Goal: Task Accomplishment & Management: Manage account settings

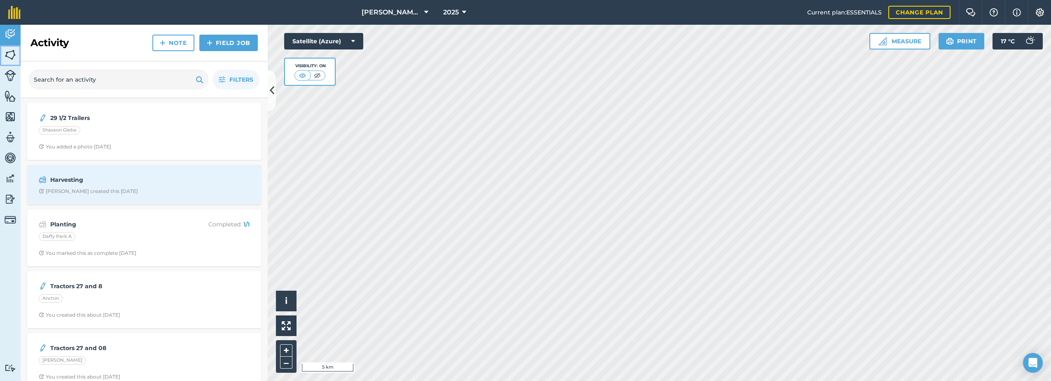
click at [14, 52] on img at bounding box center [11, 55] width 12 height 12
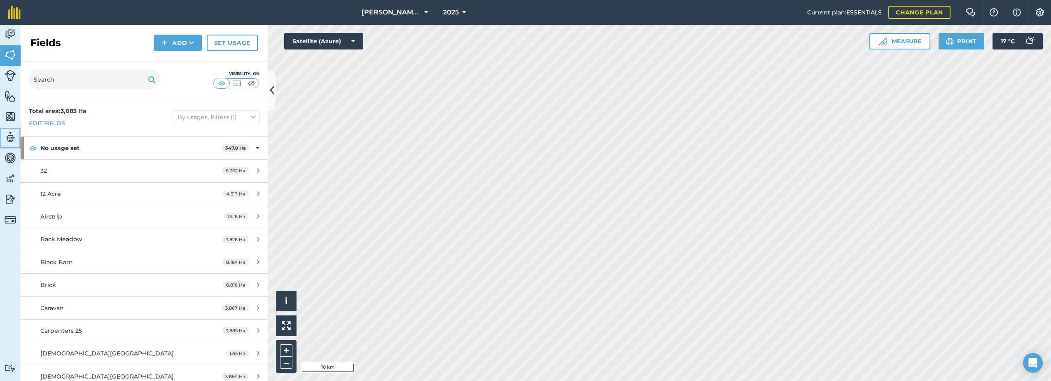
click at [8, 136] on img at bounding box center [11, 137] width 12 height 12
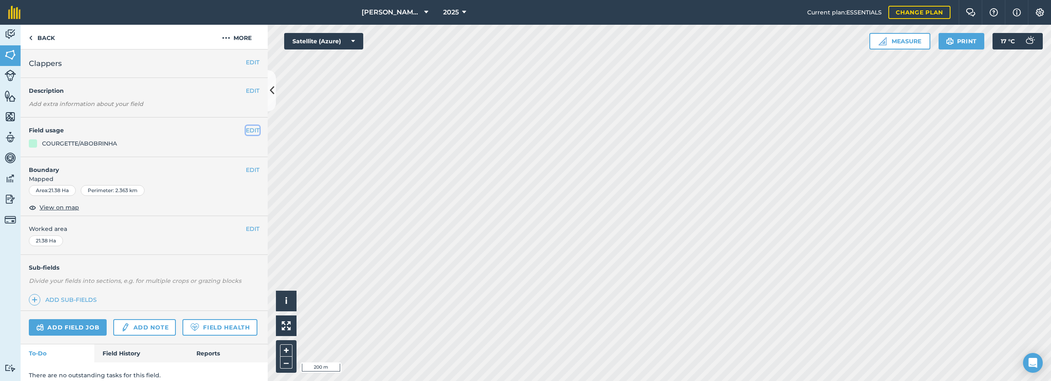
click at [246, 131] on button "EDIT" at bounding box center [253, 130] width 14 height 9
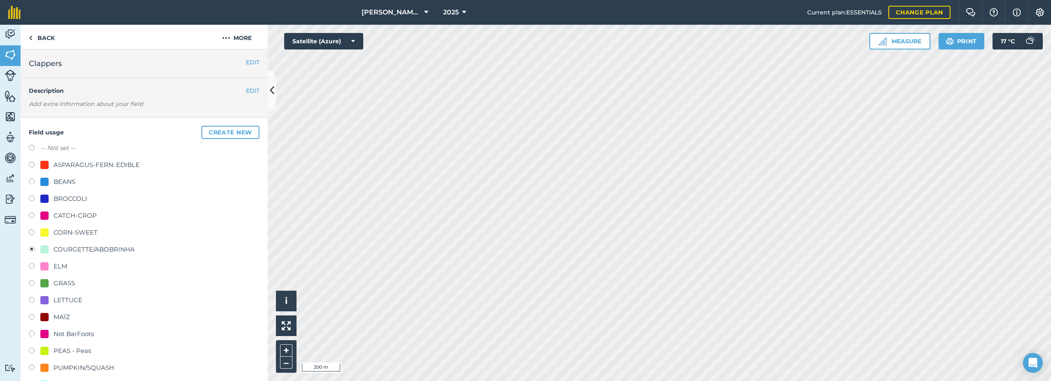
click at [65, 214] on div "CATCH-CROP" at bounding box center [75, 216] width 43 height 10
radio input "true"
radio input "false"
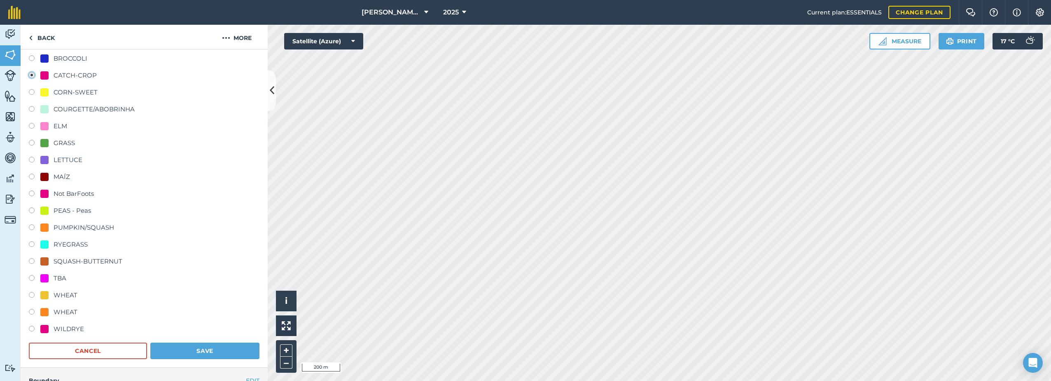
scroll to position [165, 0]
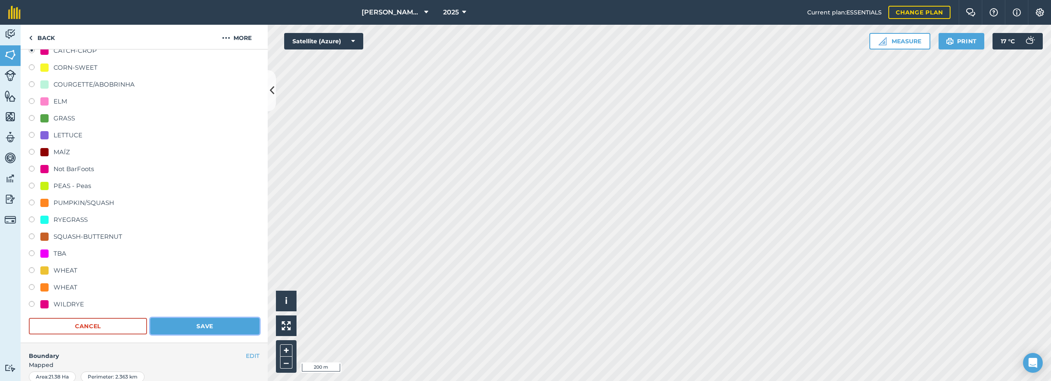
click at [216, 325] on button "Save" at bounding box center [204, 326] width 109 height 16
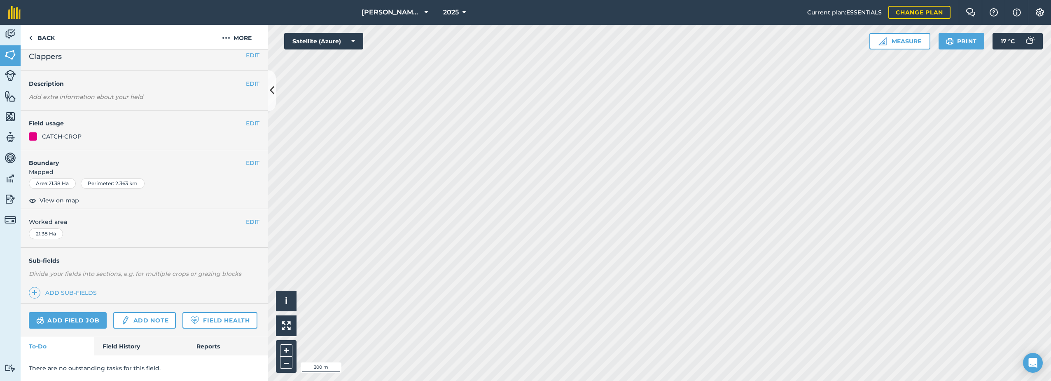
scroll to position [30, 0]
click at [248, 119] on button "EDIT" at bounding box center [253, 123] width 14 height 9
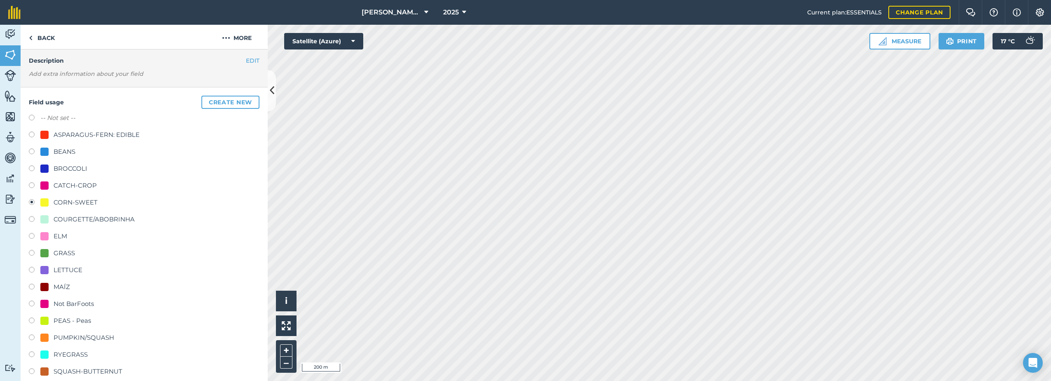
click at [78, 186] on div "CATCH-CROP" at bounding box center [75, 185] width 43 height 10
radio input "true"
radio input "false"
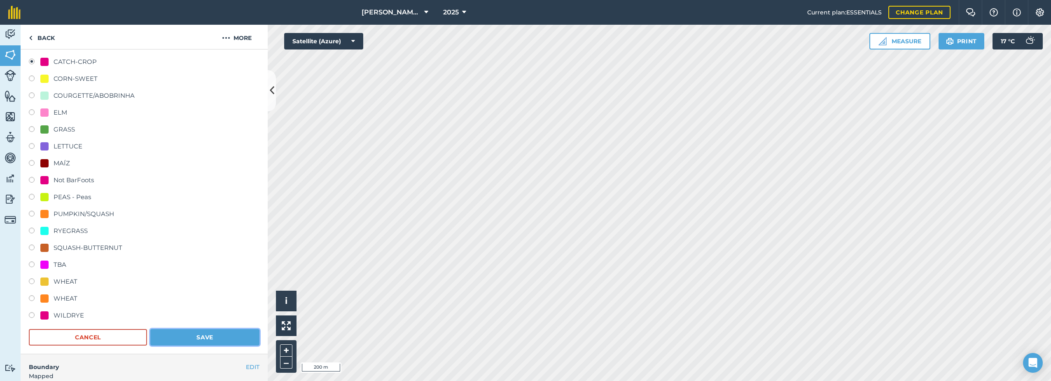
click at [222, 333] on button "Save" at bounding box center [204, 337] width 109 height 16
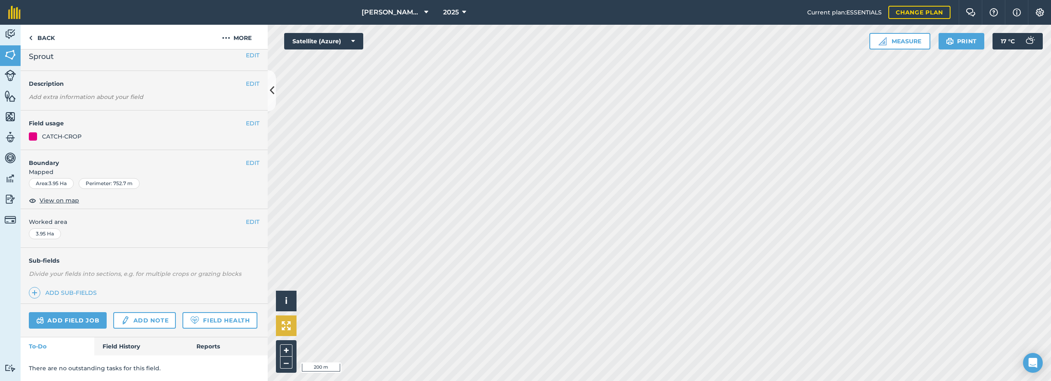
scroll to position [30, 0]
click at [246, 119] on button "EDIT" at bounding box center [253, 123] width 14 height 9
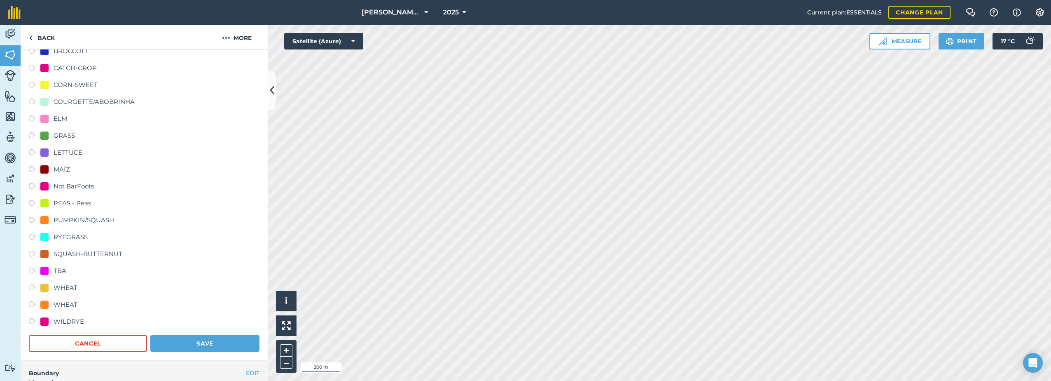
scroll to position [154, 0]
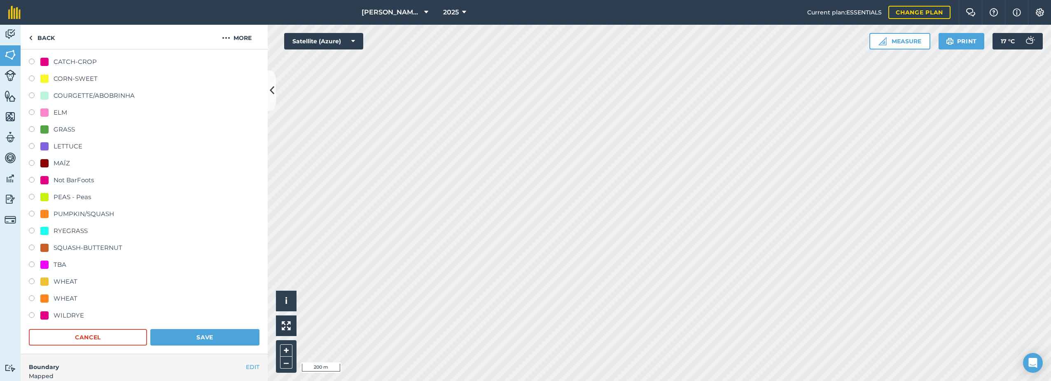
click at [70, 294] on div "WHEAT" at bounding box center [66, 298] width 24 height 10
radio input "true"
radio input "false"
click at [202, 335] on button "Save" at bounding box center [204, 337] width 109 height 16
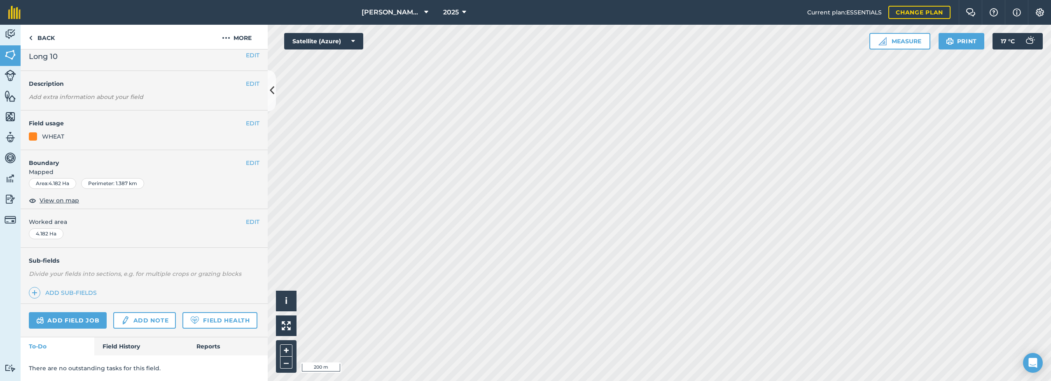
scroll to position [30, 0]
click at [248, 119] on button "EDIT" at bounding box center [253, 123] width 14 height 9
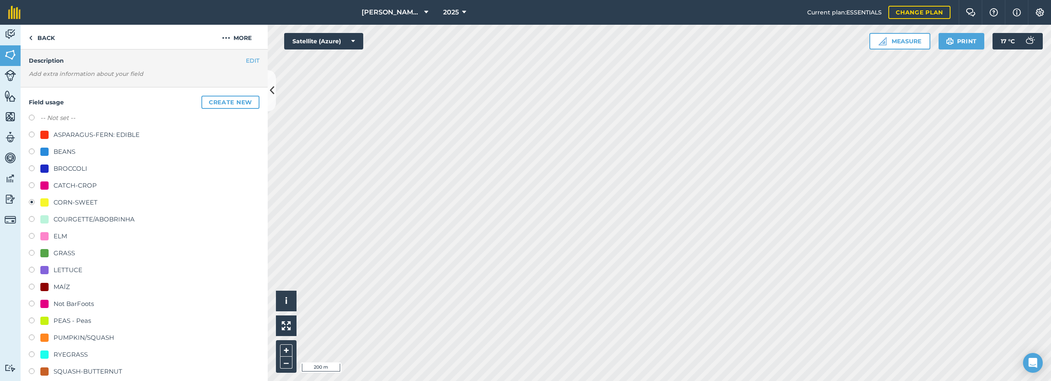
drag, startPoint x: 70, startPoint y: 184, endPoint x: 102, endPoint y: 196, distance: 33.9
click at [71, 184] on div "CATCH-CROP" at bounding box center [75, 185] width 43 height 10
radio input "true"
radio input "false"
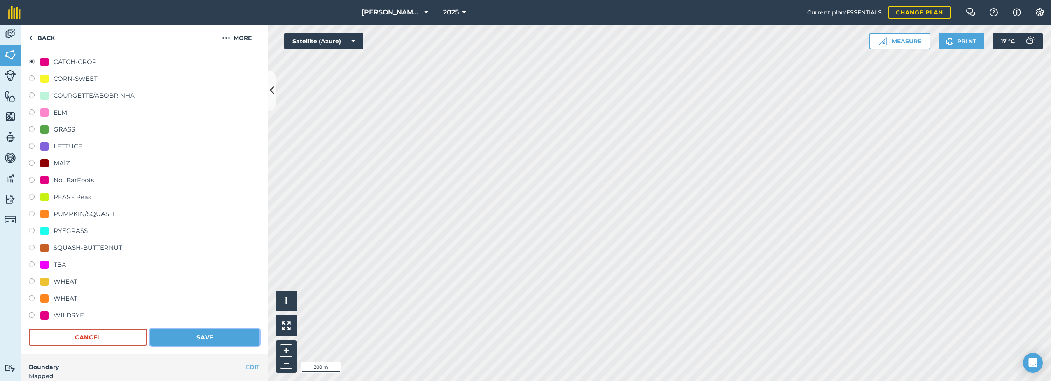
click at [237, 333] on button "Save" at bounding box center [204, 337] width 109 height 16
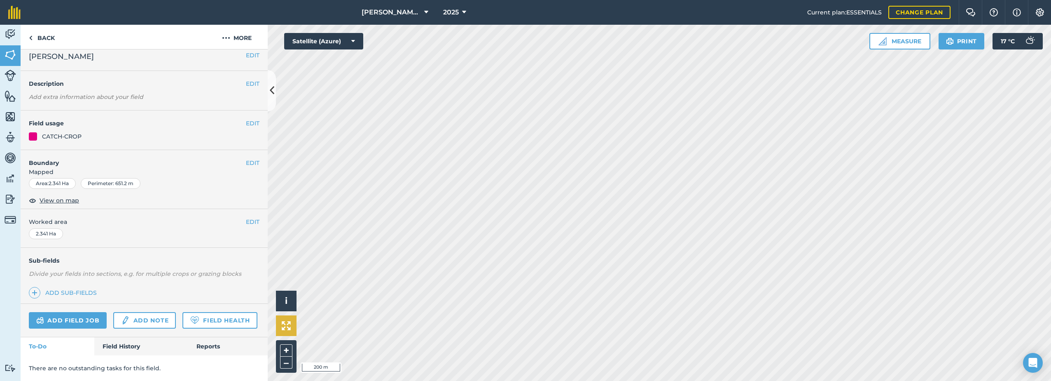
scroll to position [30, 0]
click at [253, 119] on button "EDIT" at bounding box center [253, 123] width 14 height 9
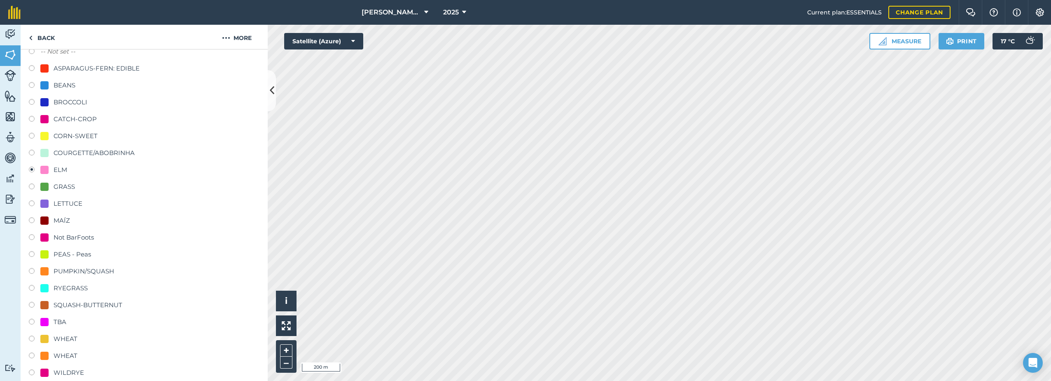
scroll to position [112, 0]
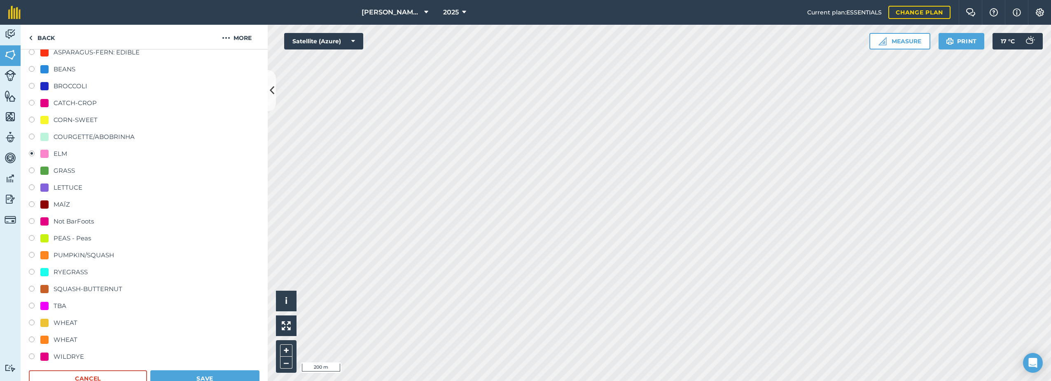
click at [54, 340] on div "WHEAT" at bounding box center [66, 340] width 24 height 10
radio input "true"
radio input "false"
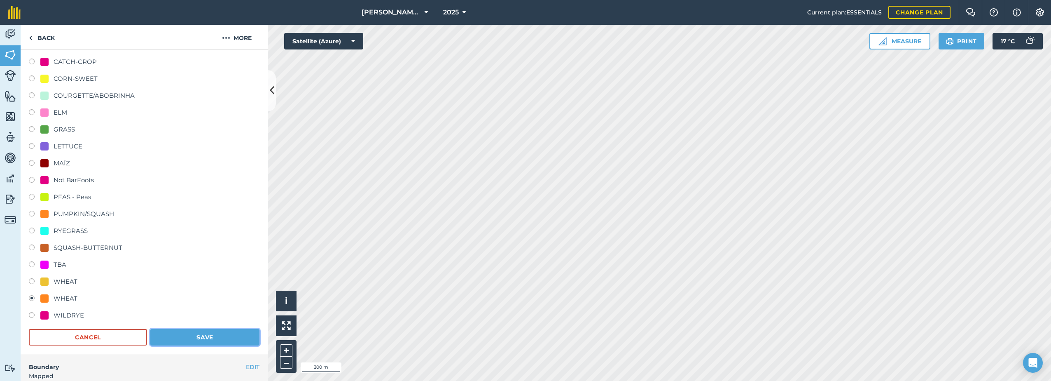
click at [224, 332] on button "Save" at bounding box center [204, 337] width 109 height 16
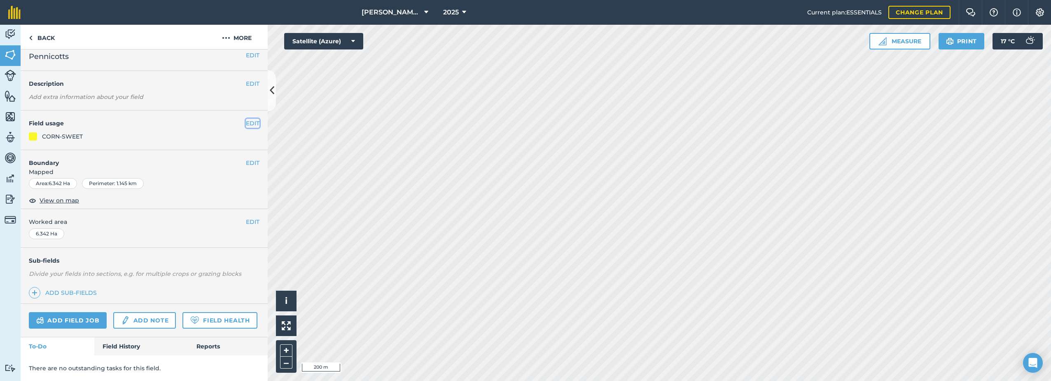
click at [250, 119] on button "EDIT" at bounding box center [253, 123] width 14 height 9
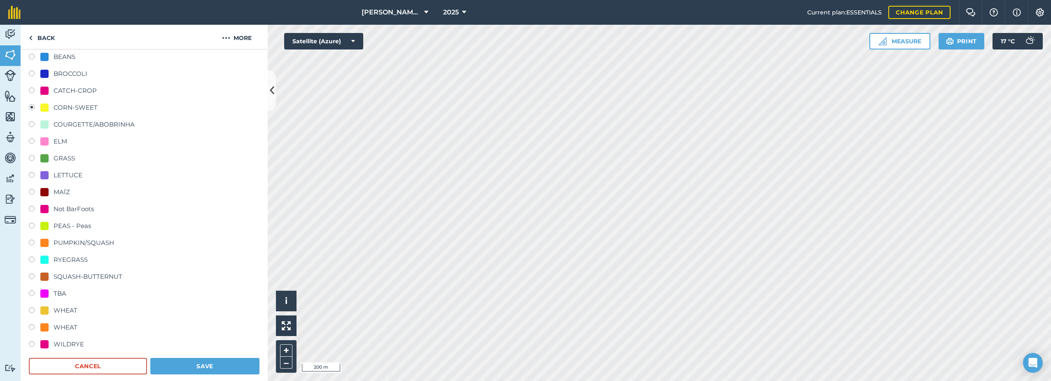
scroll to position [154, 0]
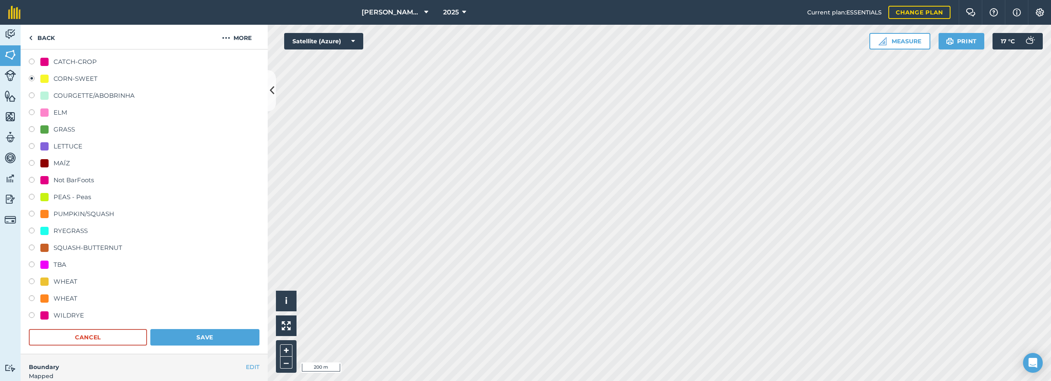
click at [73, 302] on div "WHEAT" at bounding box center [66, 298] width 24 height 10
radio input "true"
radio input "false"
click at [171, 337] on button "Save" at bounding box center [204, 337] width 109 height 16
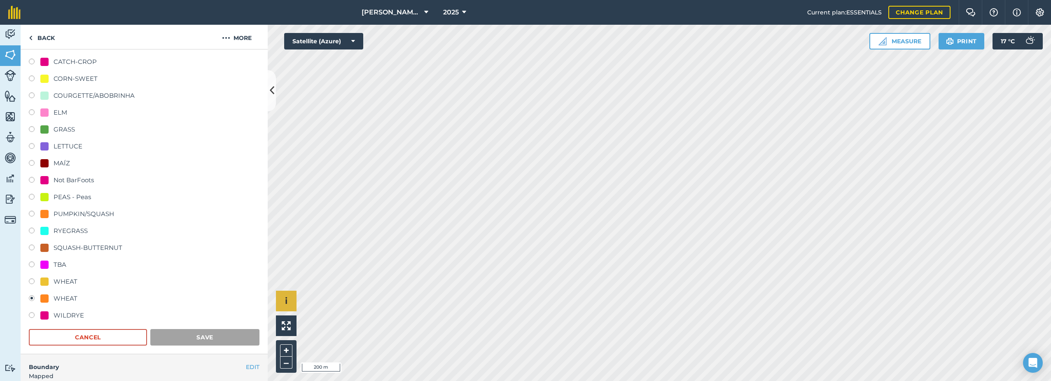
scroll to position [30, 0]
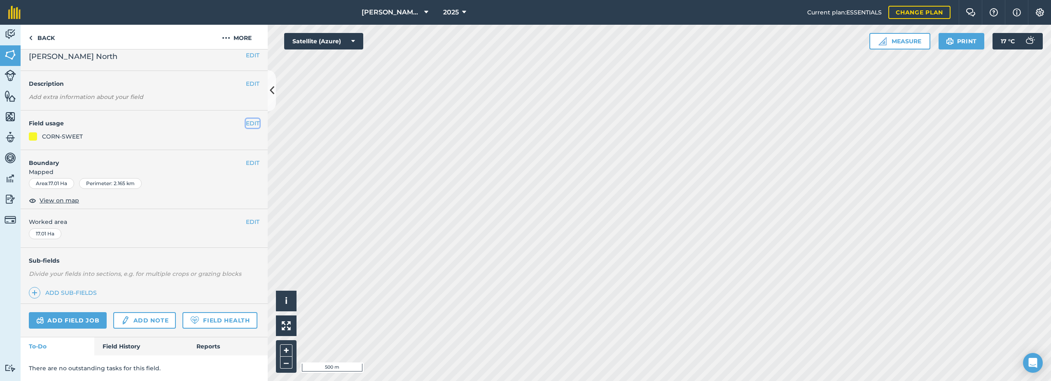
click at [248, 119] on button "EDIT" at bounding box center [253, 123] width 14 height 9
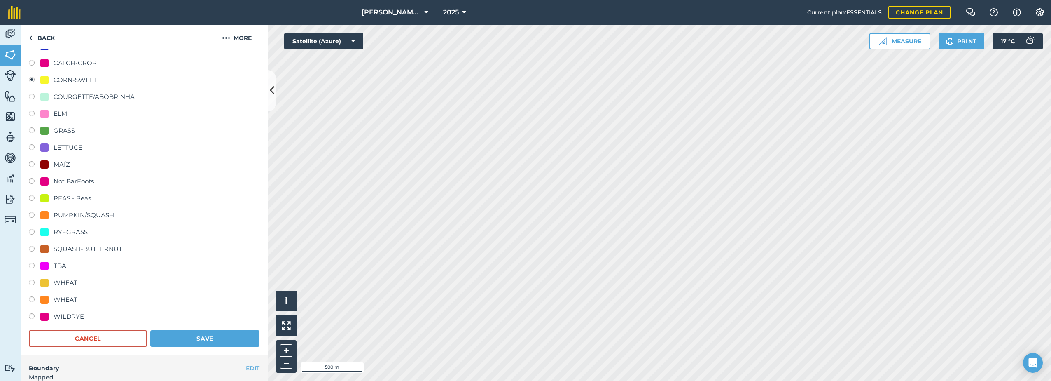
scroll to position [154, 0]
click at [54, 299] on div "WHEAT" at bounding box center [66, 298] width 24 height 10
radio input "true"
radio input "false"
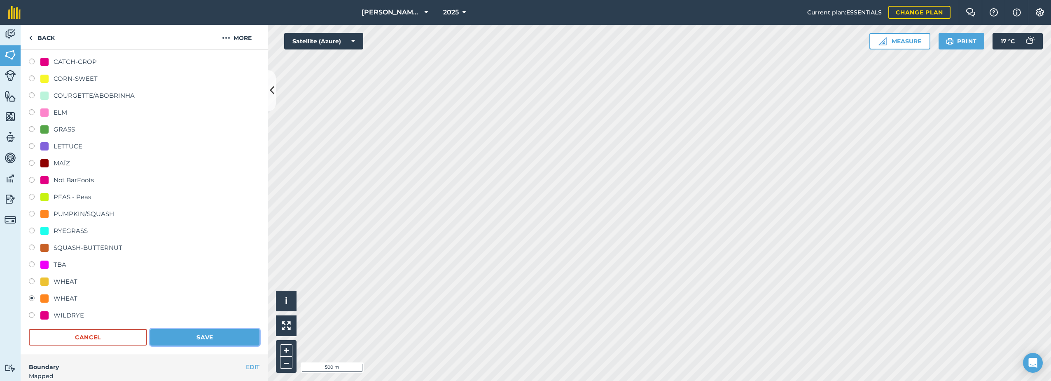
click at [190, 340] on button "Save" at bounding box center [204, 337] width 109 height 16
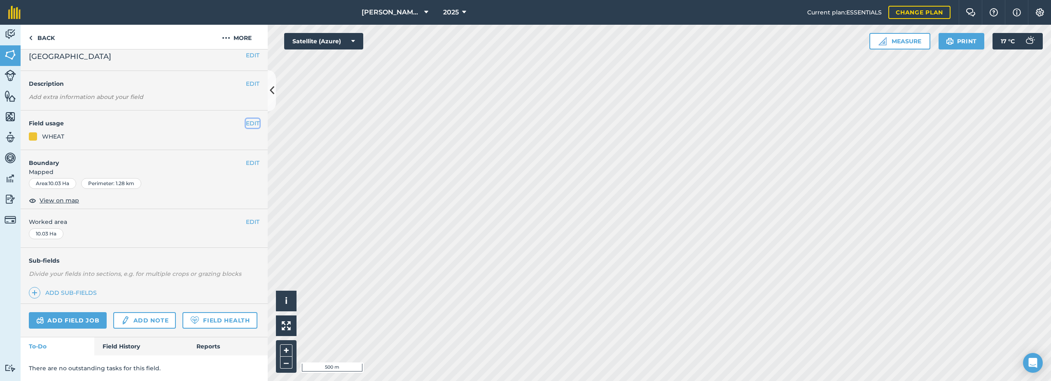
click at [251, 119] on button "EDIT" at bounding box center [253, 123] width 14 height 9
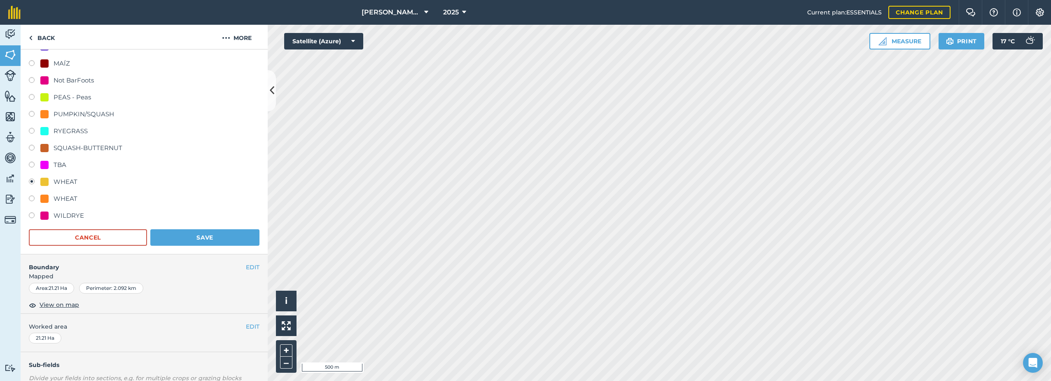
scroll to position [277, 0]
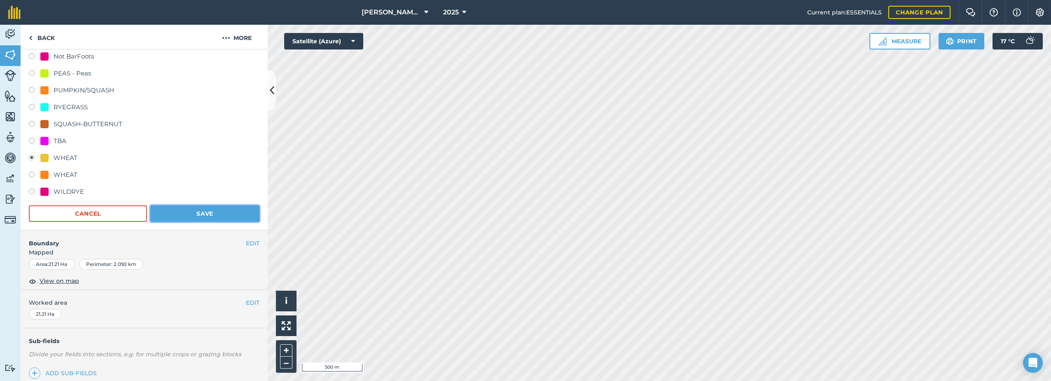
click at [204, 216] on button "Save" at bounding box center [204, 213] width 109 height 16
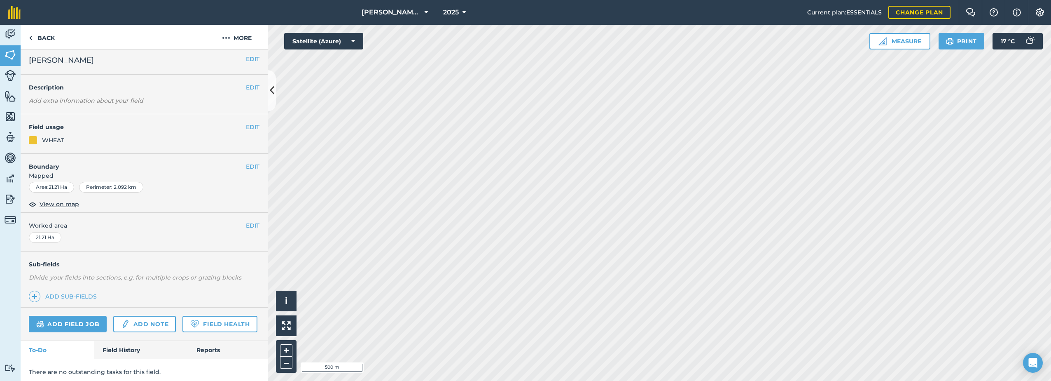
scroll to position [0, 0]
click at [247, 129] on button "EDIT" at bounding box center [253, 130] width 14 height 9
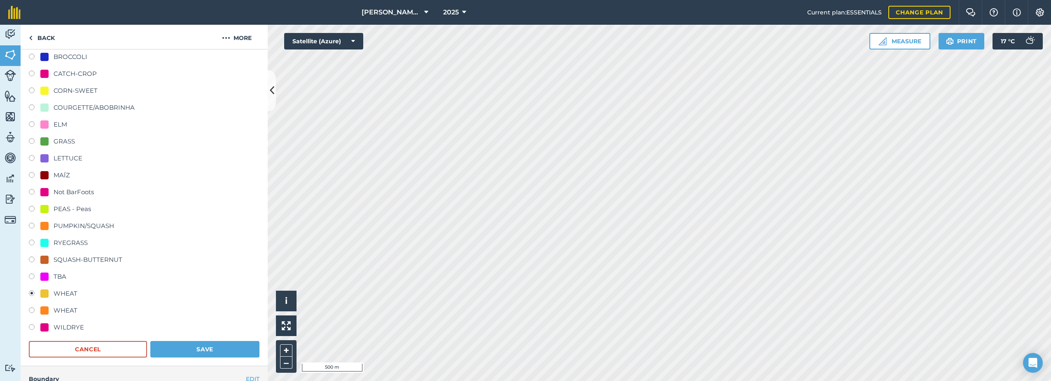
scroll to position [124, 0]
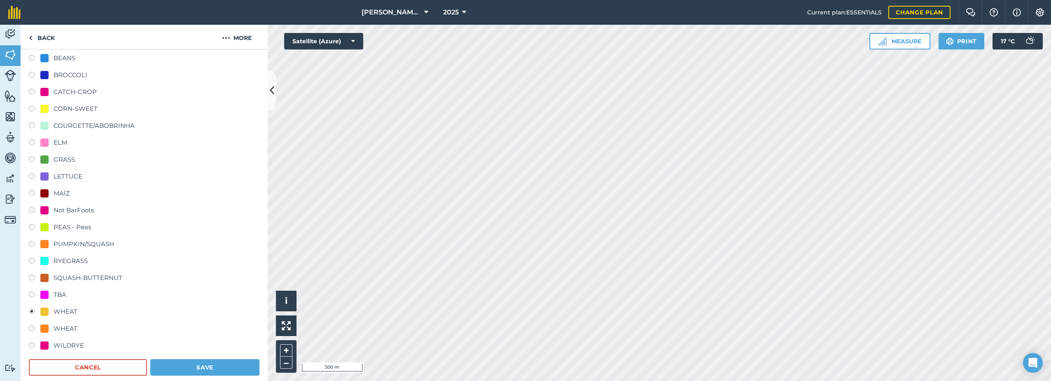
click at [61, 123] on div "COURGETTE/ABOBRINHA" at bounding box center [94, 126] width 81 height 10
radio input "true"
radio input "false"
click at [207, 365] on button "Save" at bounding box center [204, 367] width 109 height 16
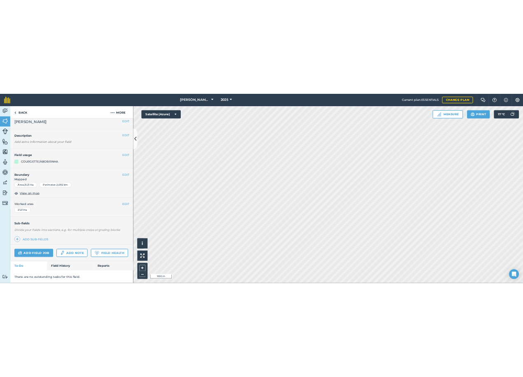
scroll to position [33, 0]
